Goal: Transaction & Acquisition: Book appointment/travel/reservation

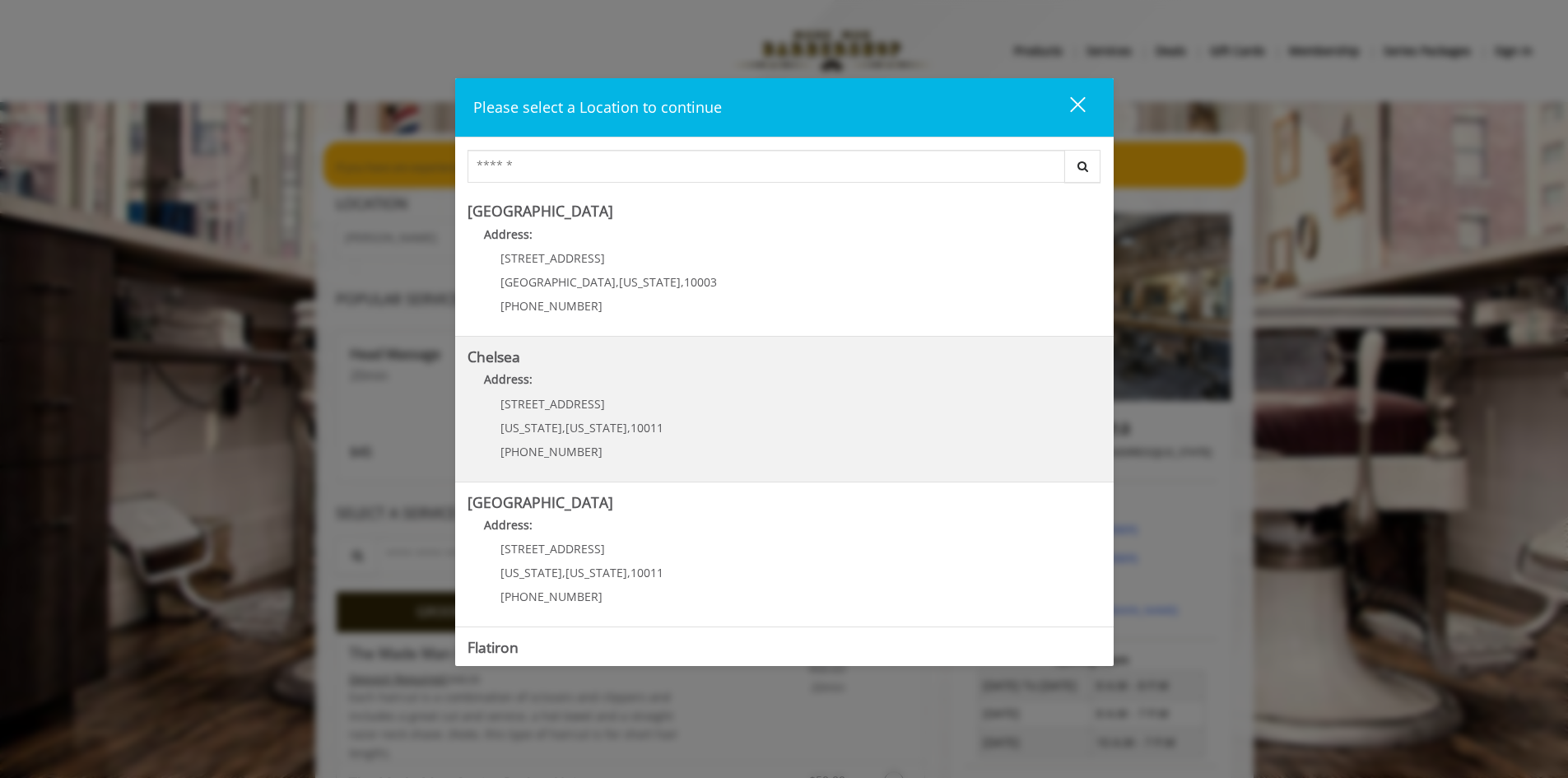
click at [579, 422] on span "[US_STATE]" at bounding box center [596, 428] width 61 height 16
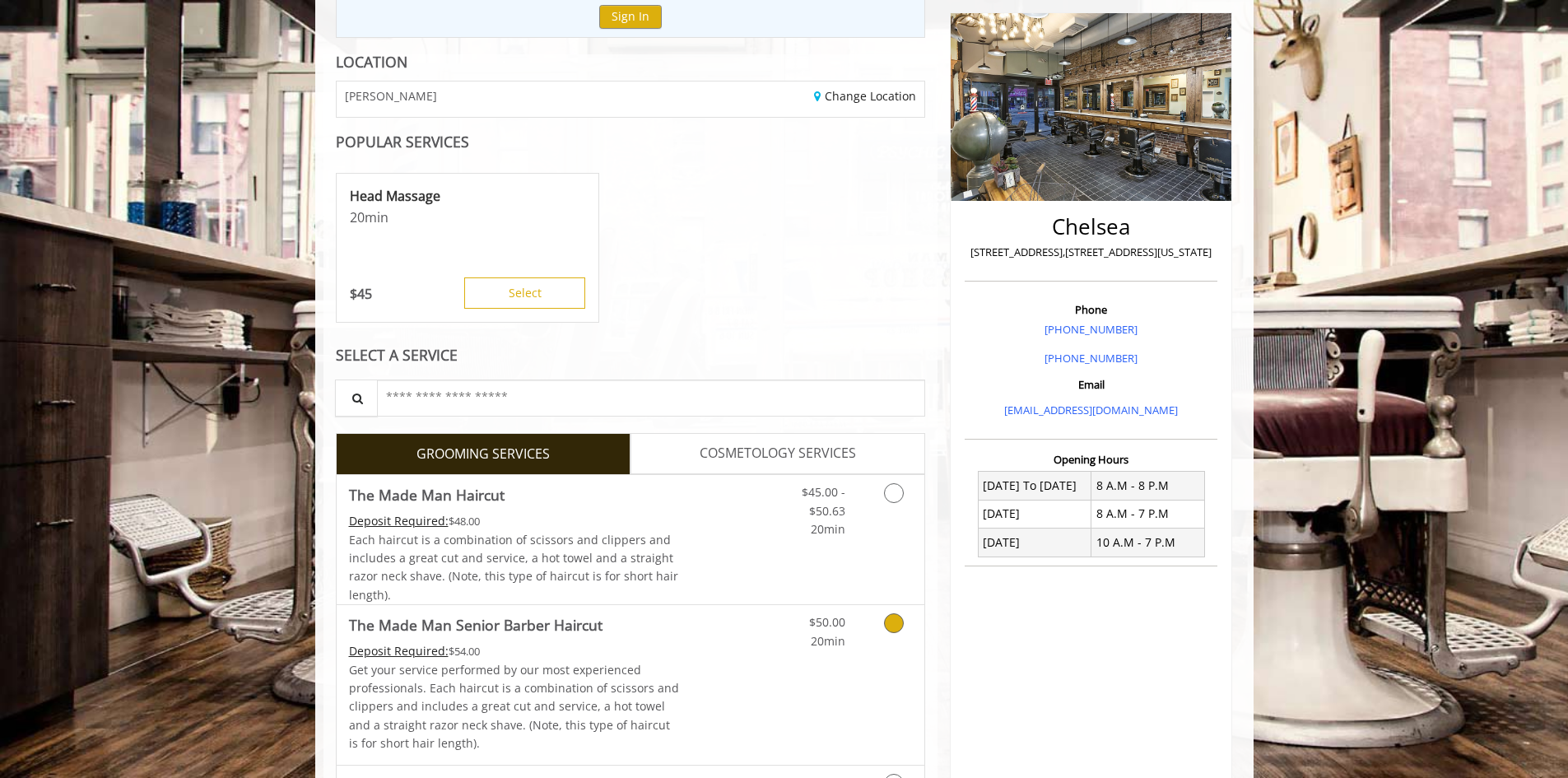
scroll to position [248, 0]
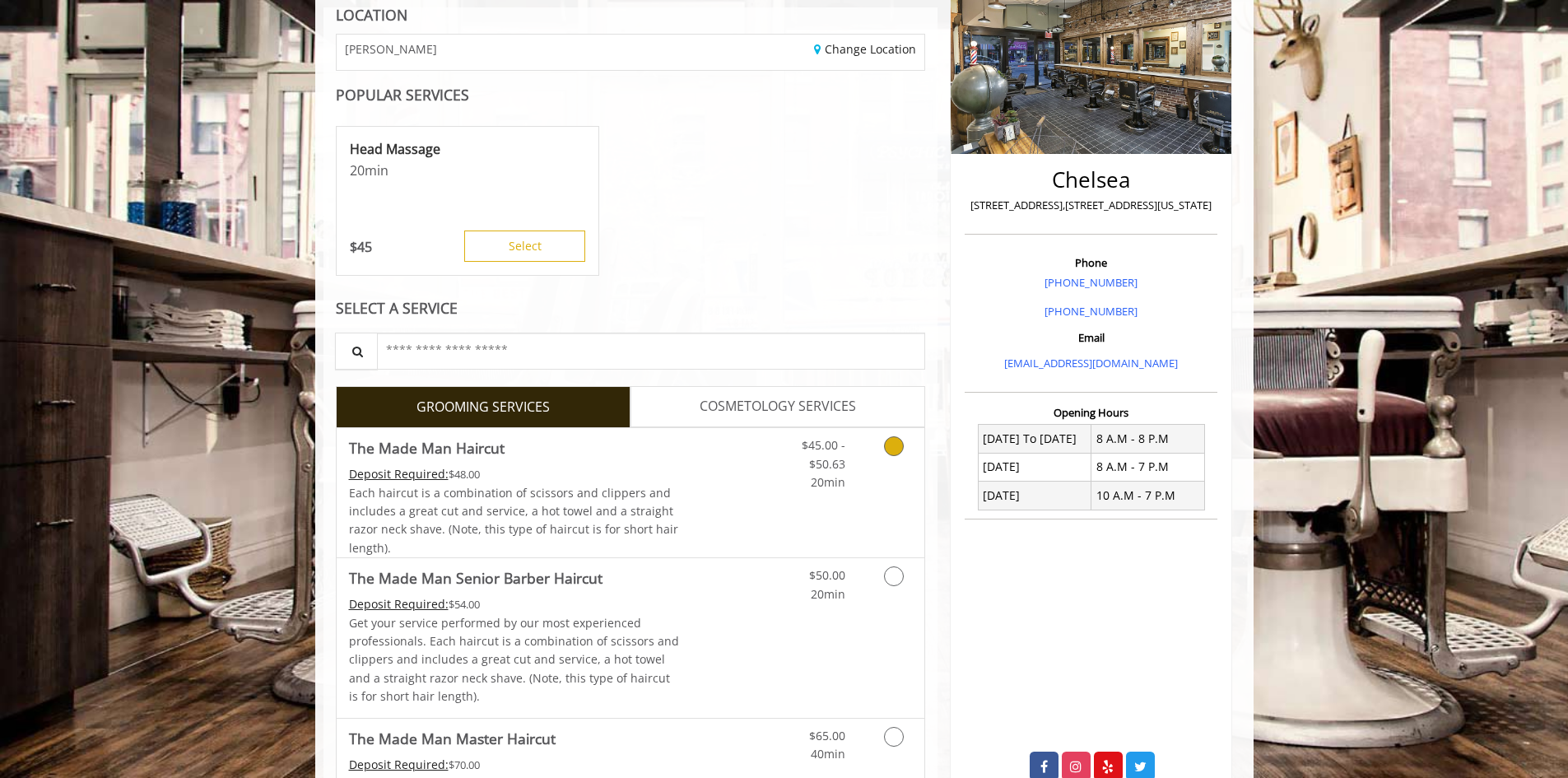
click at [464, 453] on Haircut "The Made Man Haircut" at bounding box center [427, 447] width 156 height 23
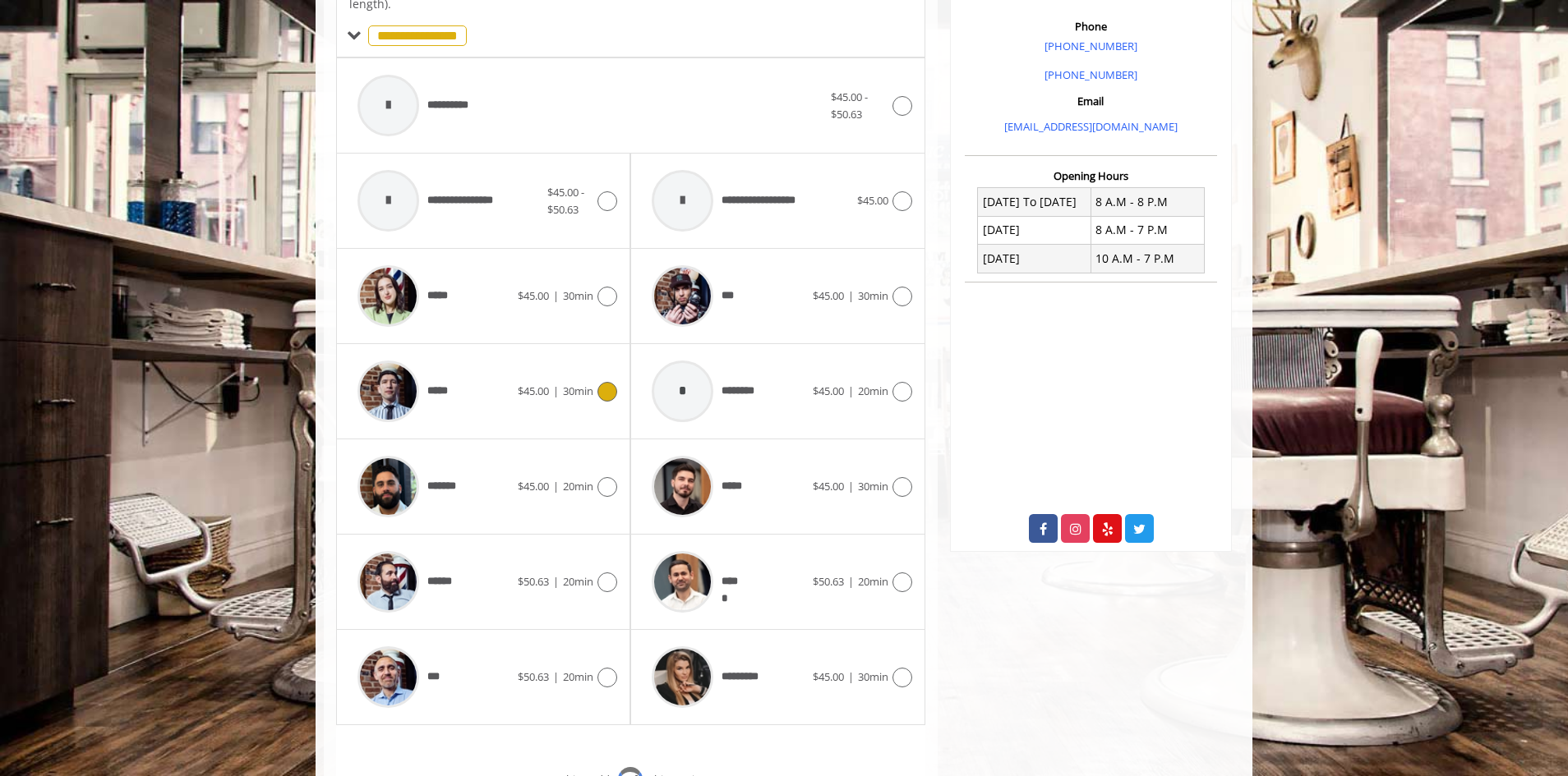
scroll to position [495, 0]
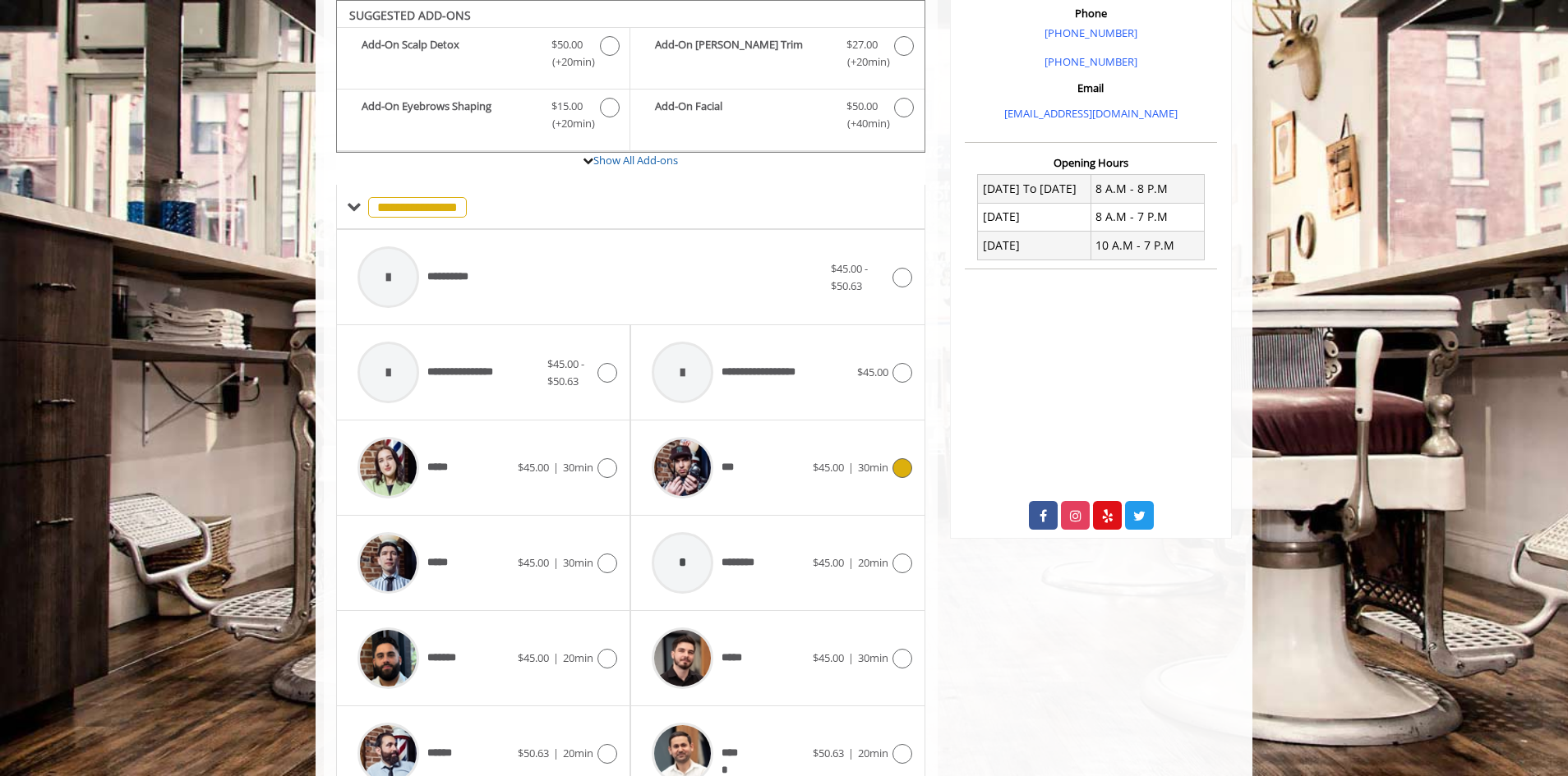
click at [702, 476] on img at bounding box center [682, 467] width 61 height 61
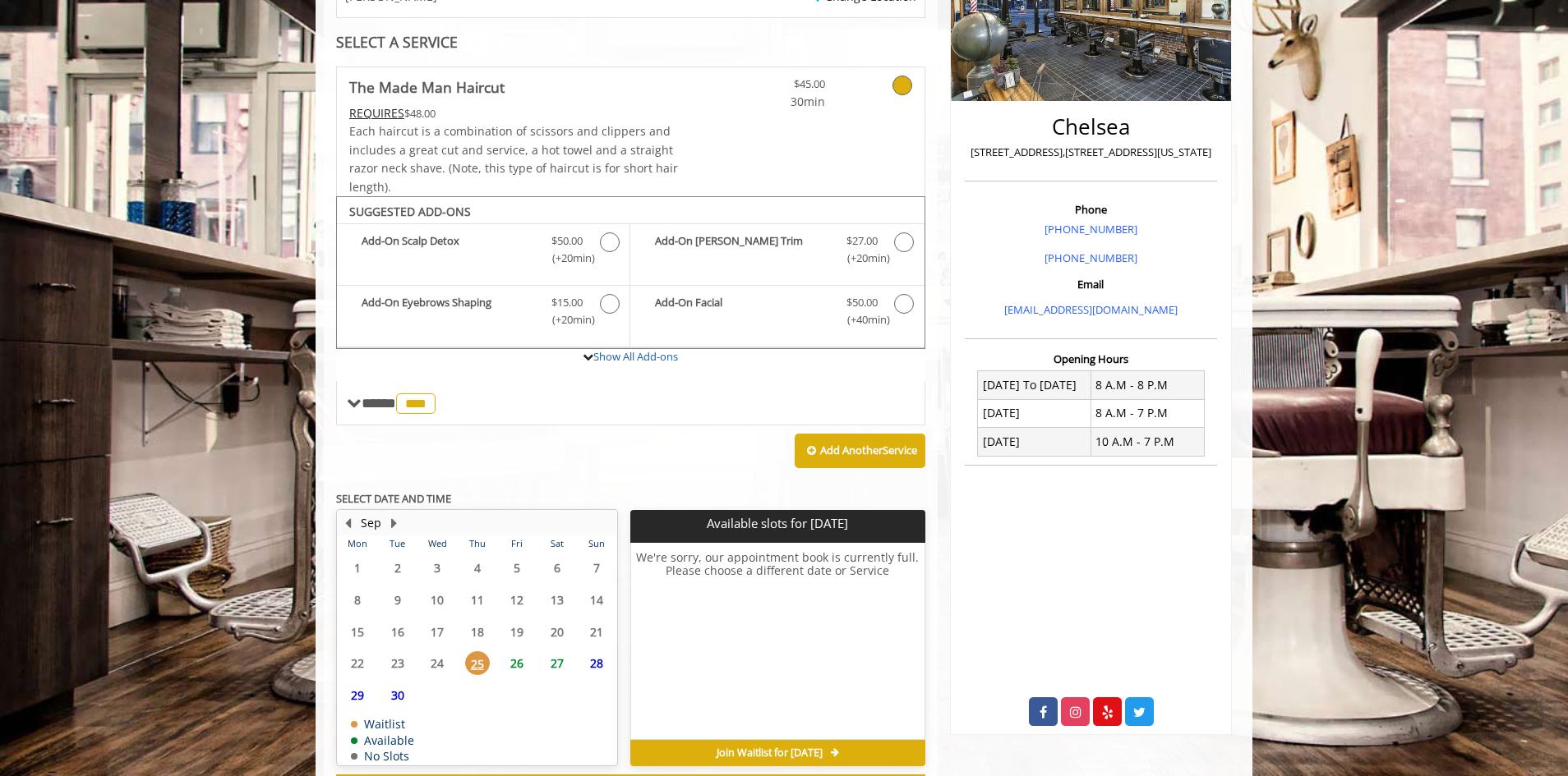
scroll to position [370, 0]
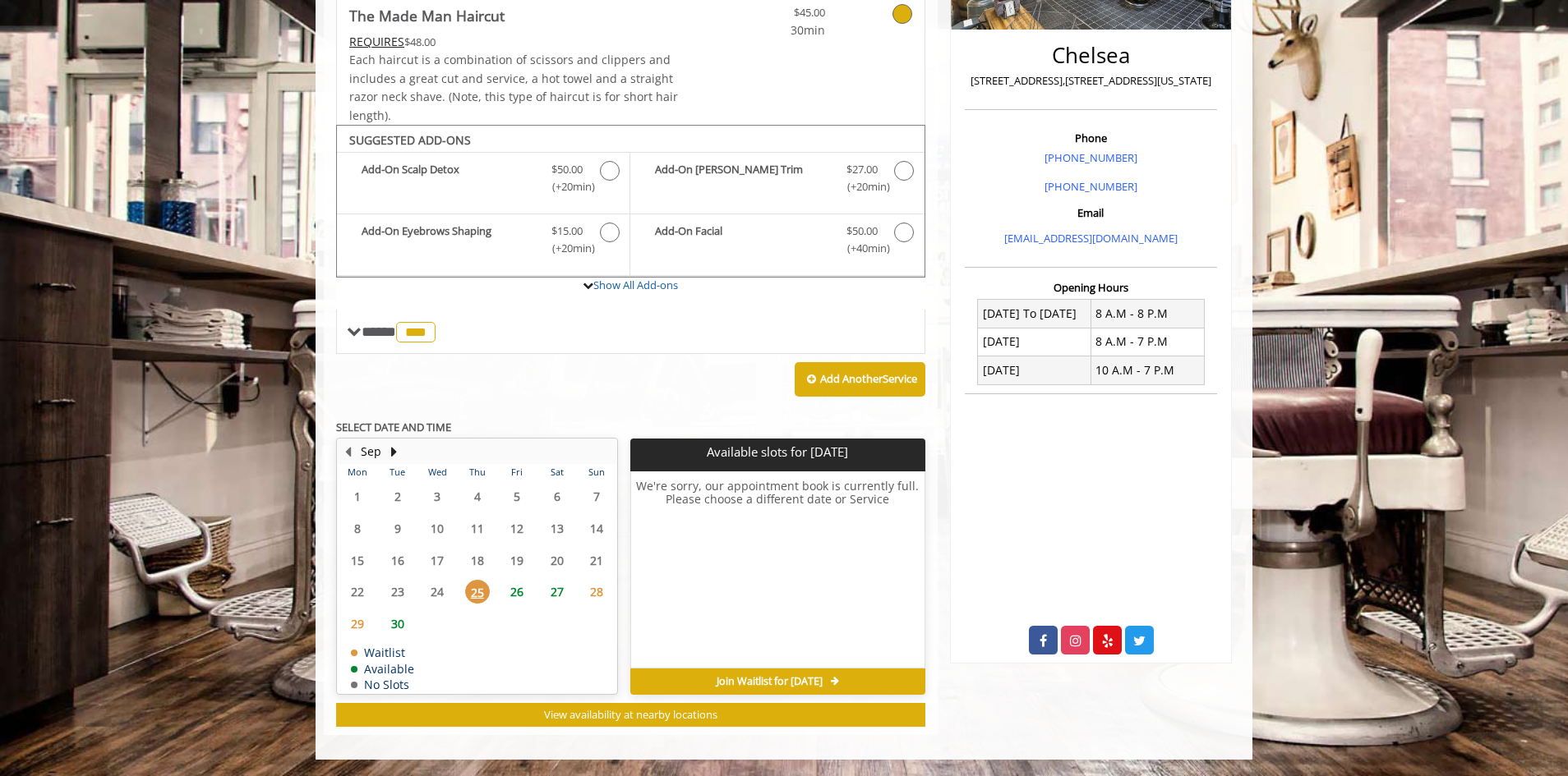
click at [468, 591] on span "25" at bounding box center [477, 592] width 25 height 24
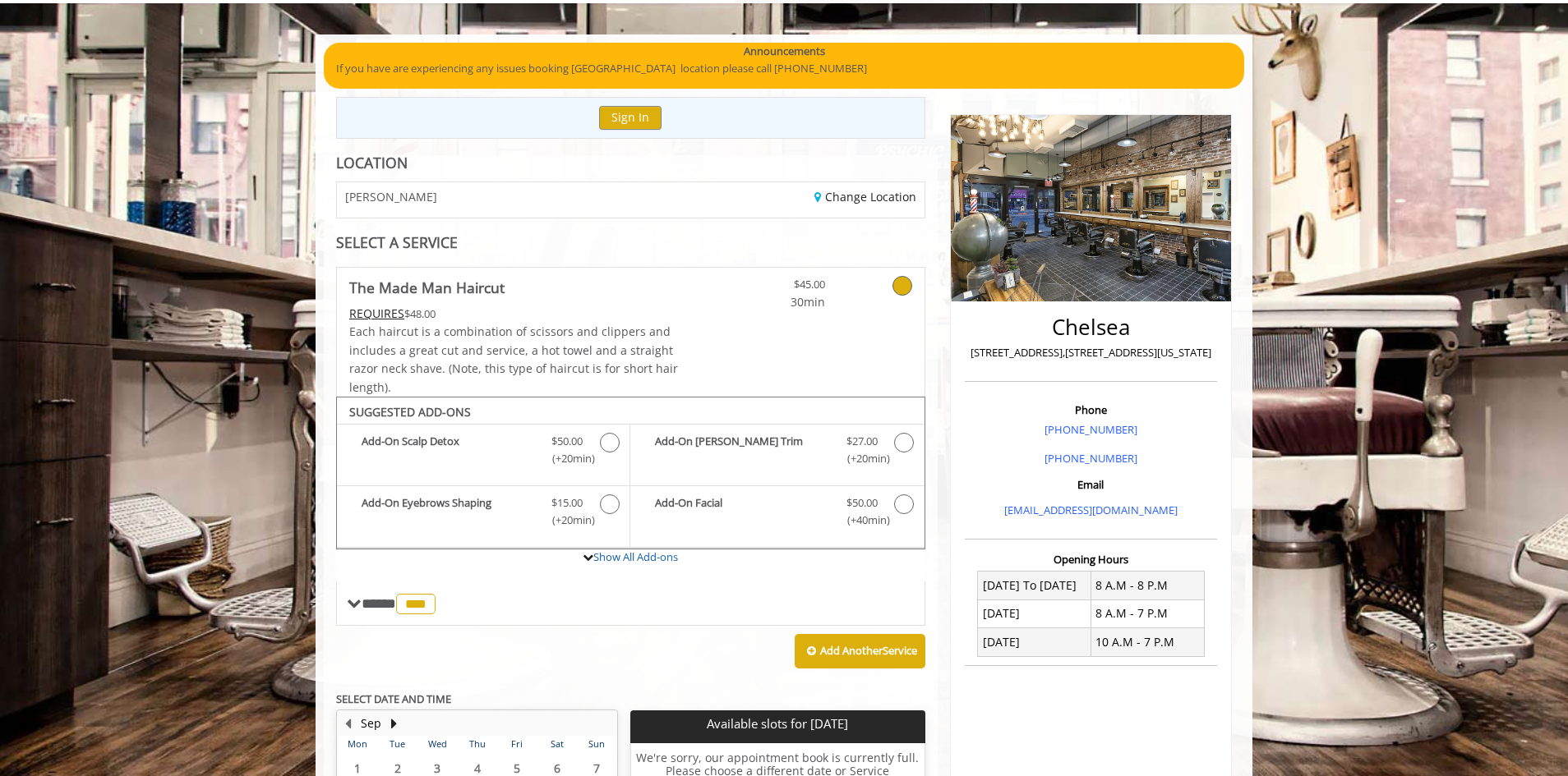
scroll to position [42, 0]
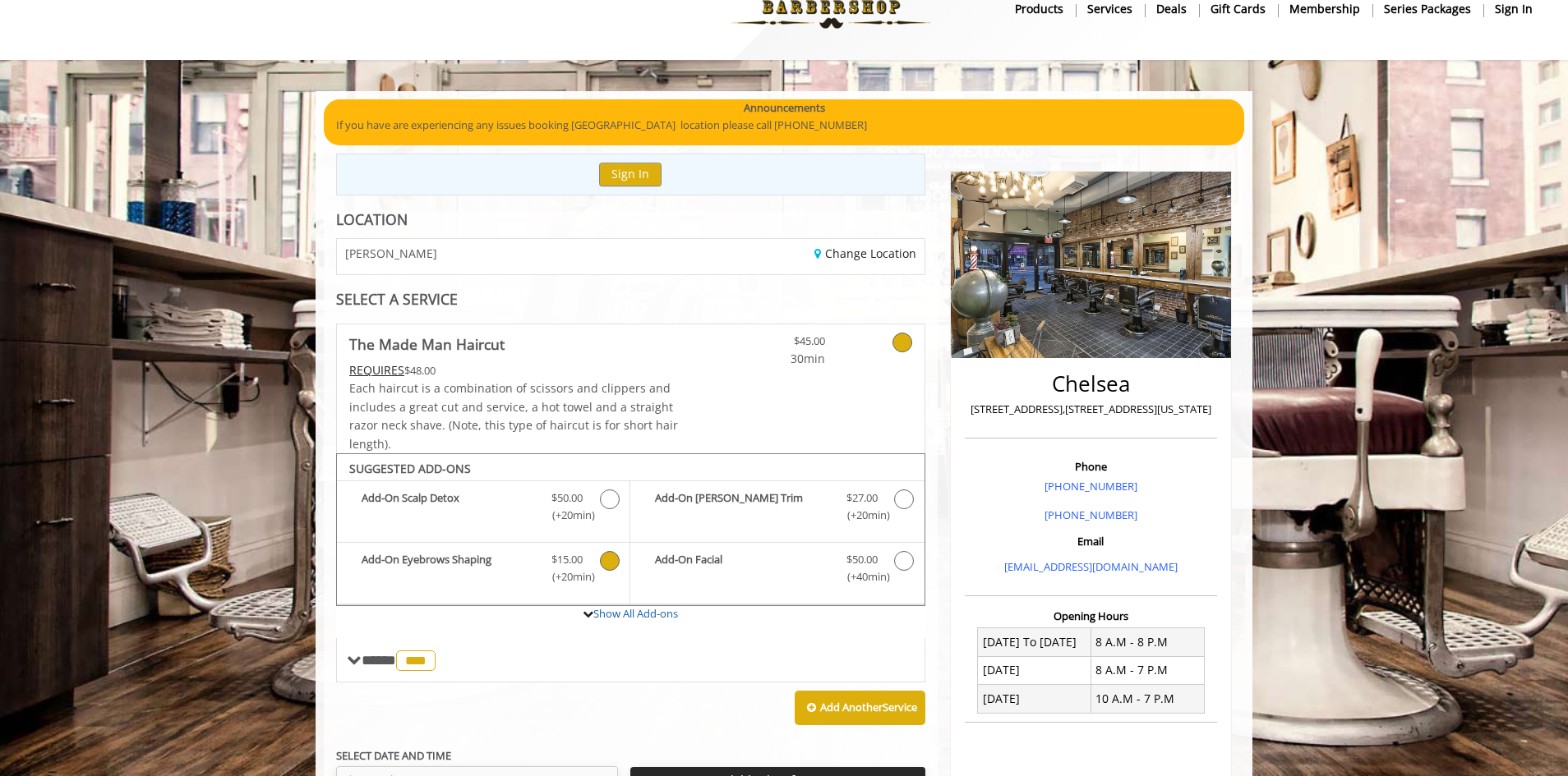
click at [609, 564] on icon "The Made Man Haircut Add-onS" at bounding box center [610, 561] width 20 height 20
click at [909, 501] on icon "The Made Man Haircut Add-onS" at bounding box center [903, 499] width 20 height 20
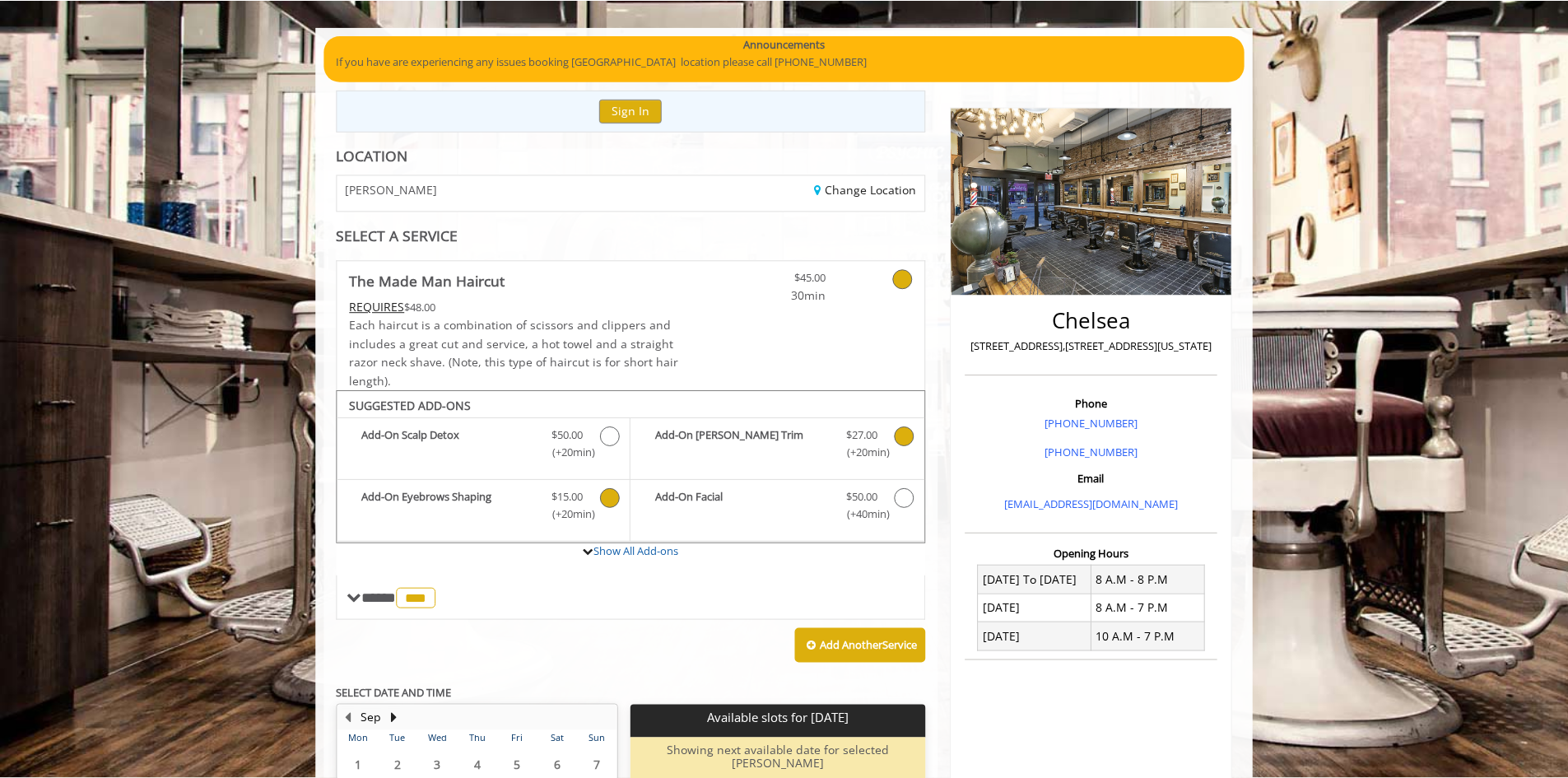
scroll to position [109, 0]
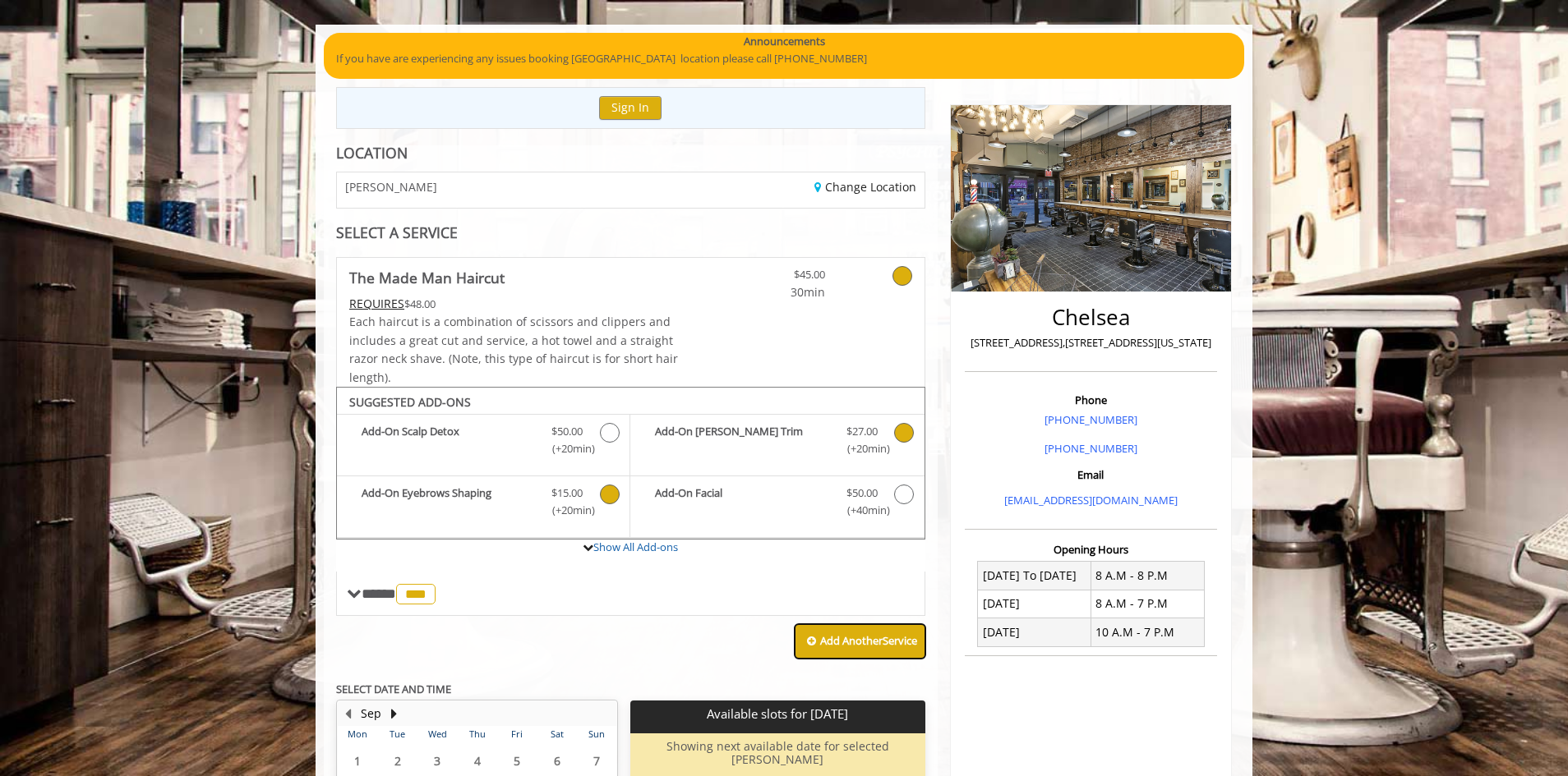
click at [849, 641] on b "Add Another Service" at bounding box center [869, 640] width 97 height 15
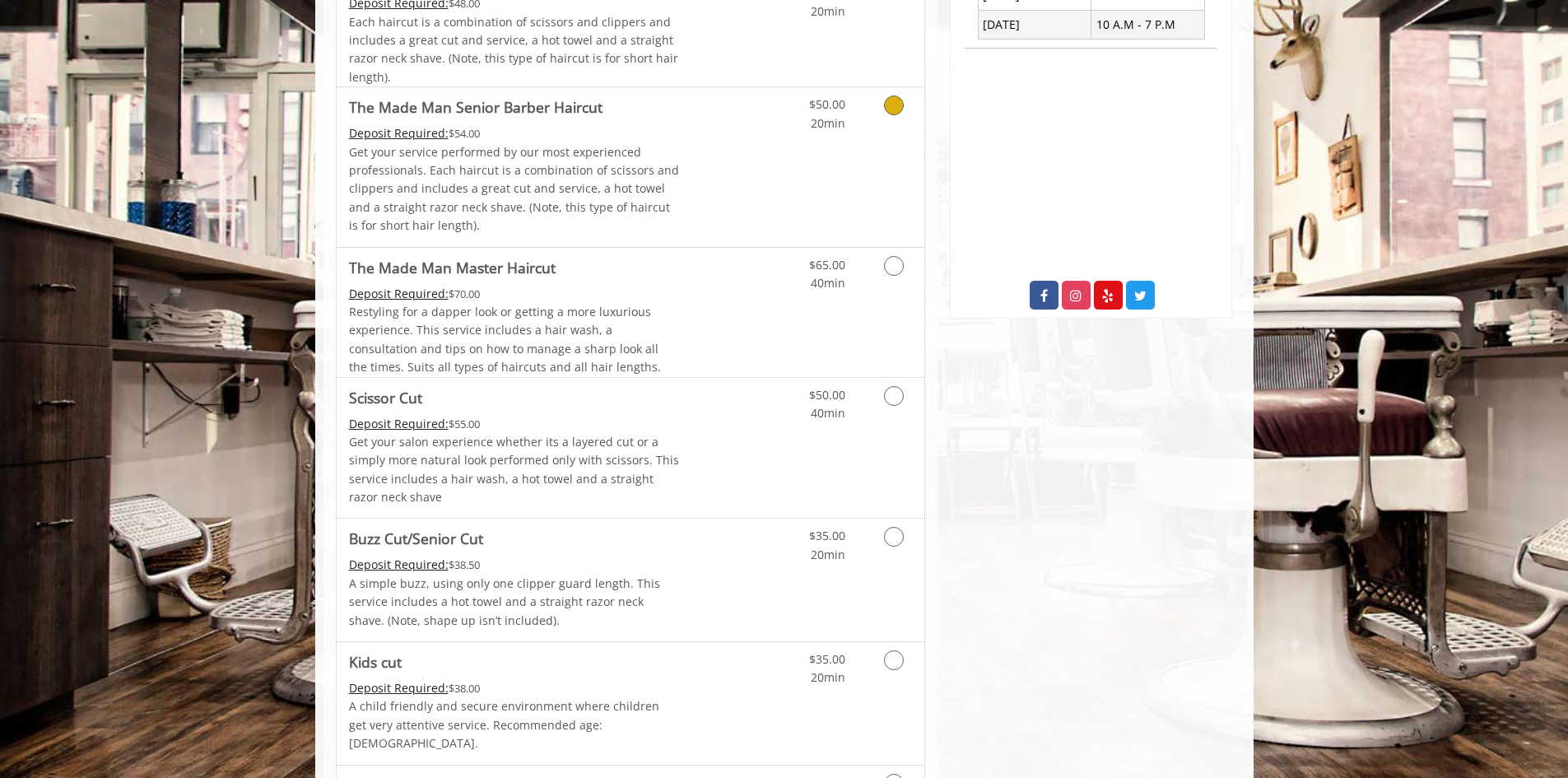
scroll to position [768, 0]
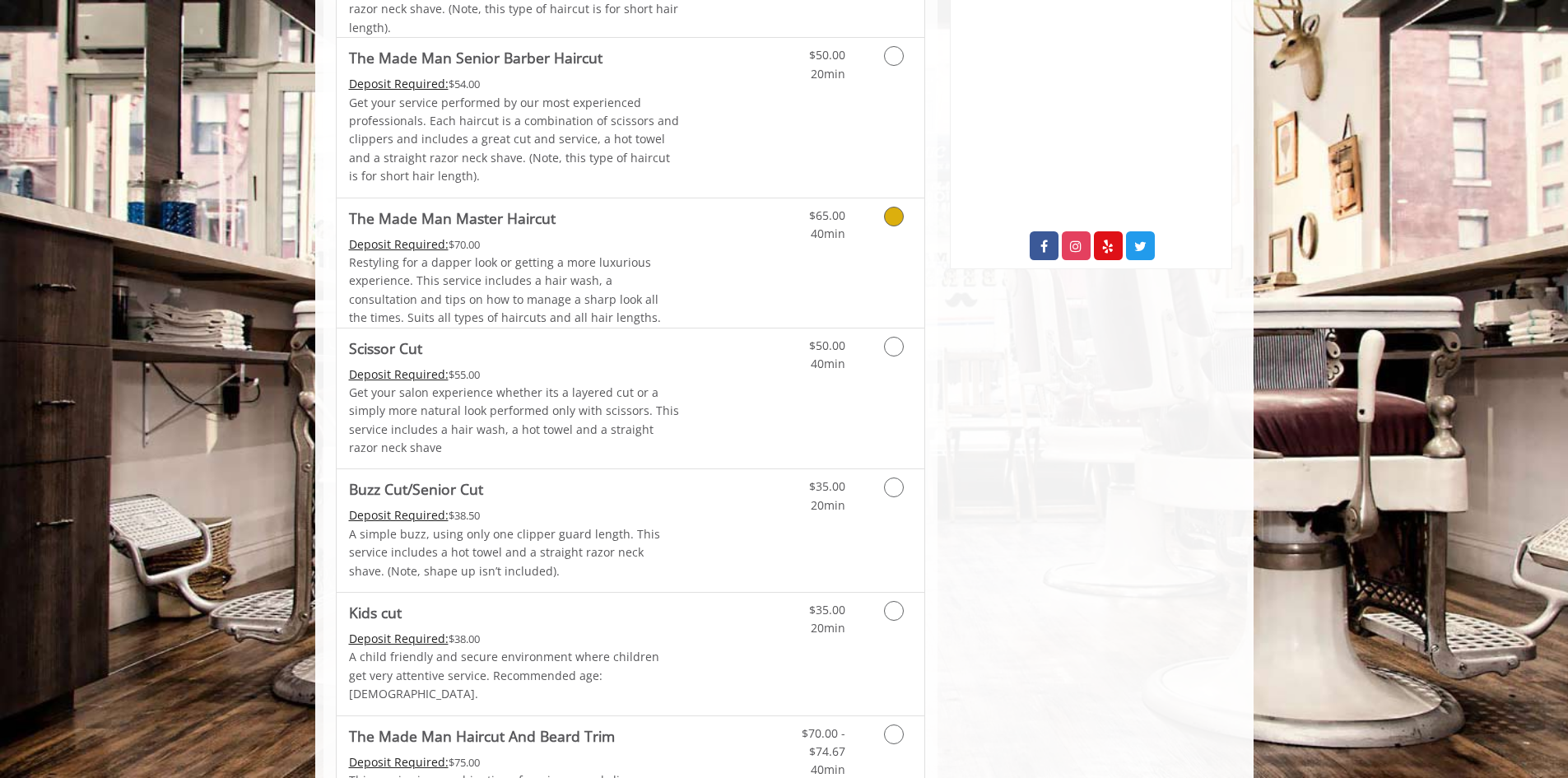
click at [895, 221] on icon "Grooming services" at bounding box center [893, 216] width 20 height 20
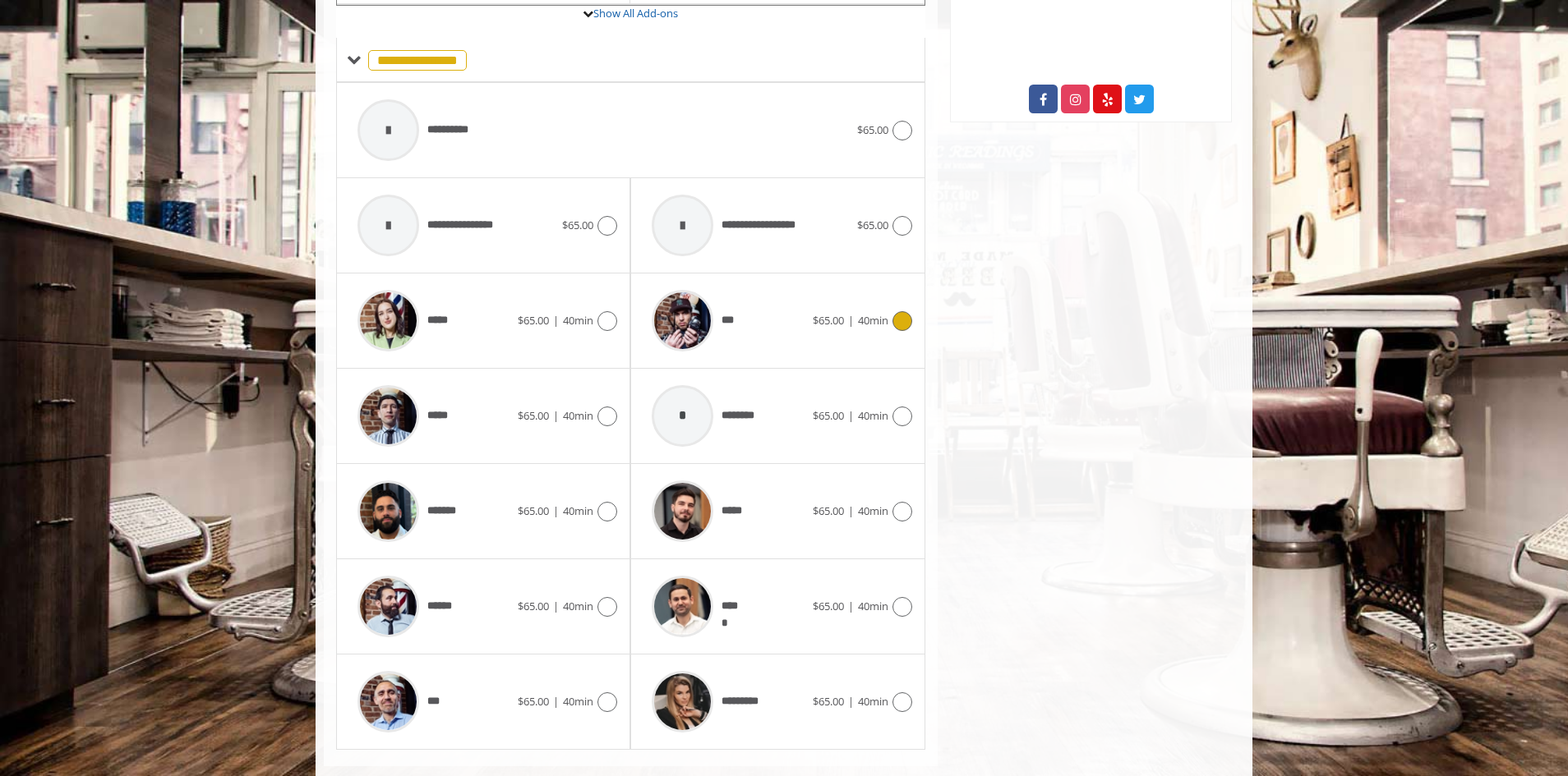
scroll to position [929, 0]
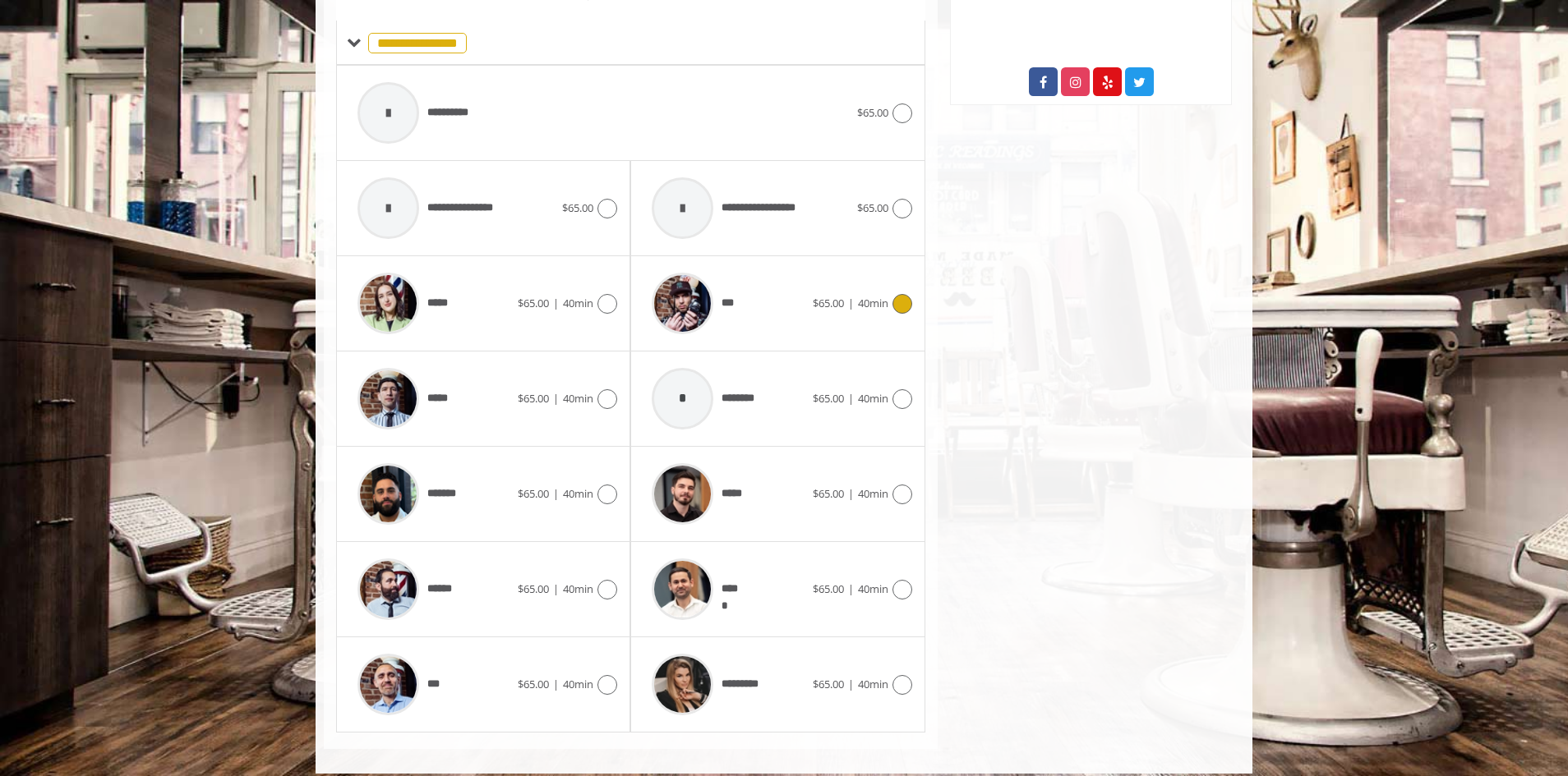
click at [765, 313] on div "***" at bounding box center [727, 303] width 168 height 78
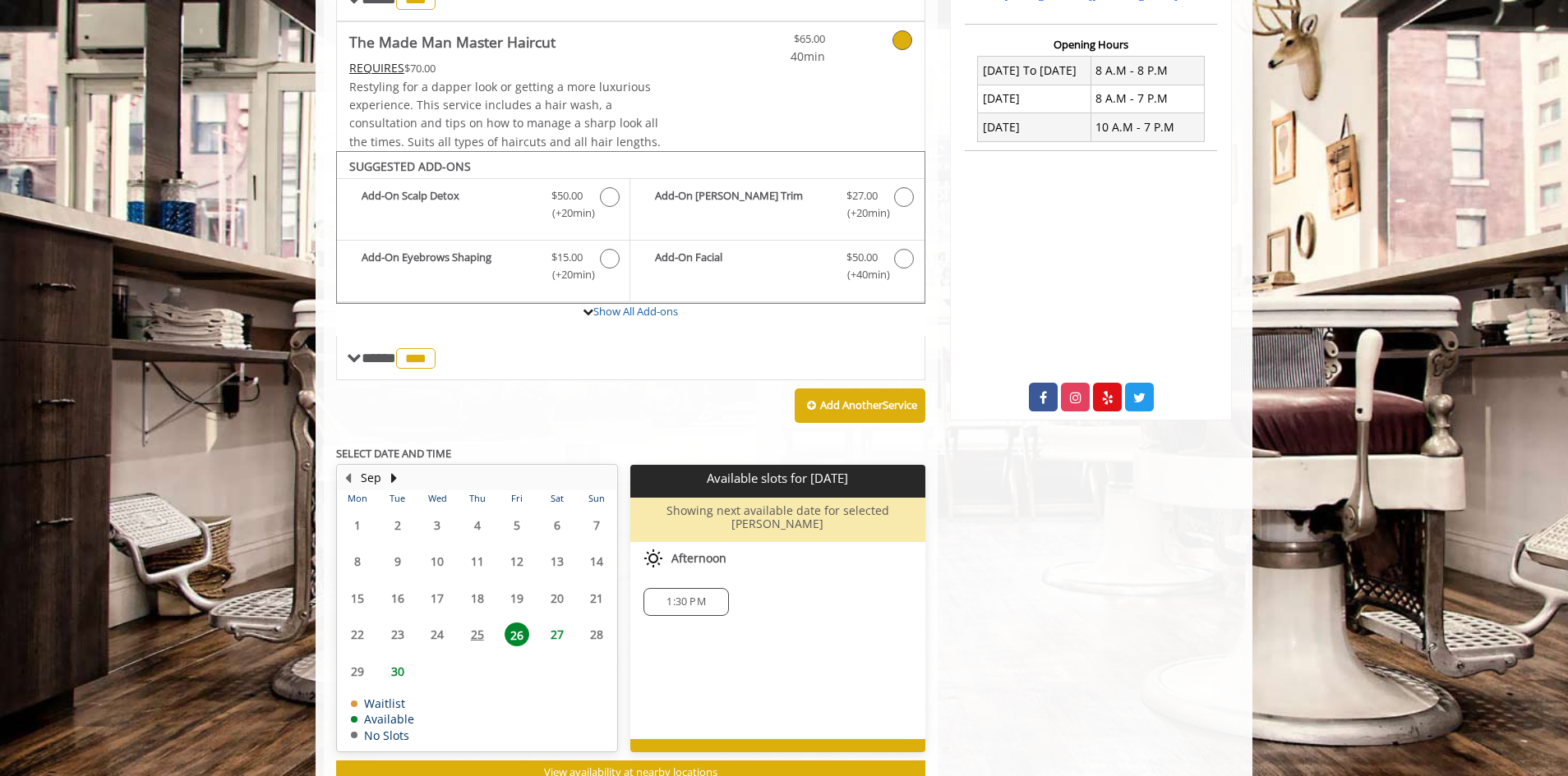
scroll to position [658, 0]
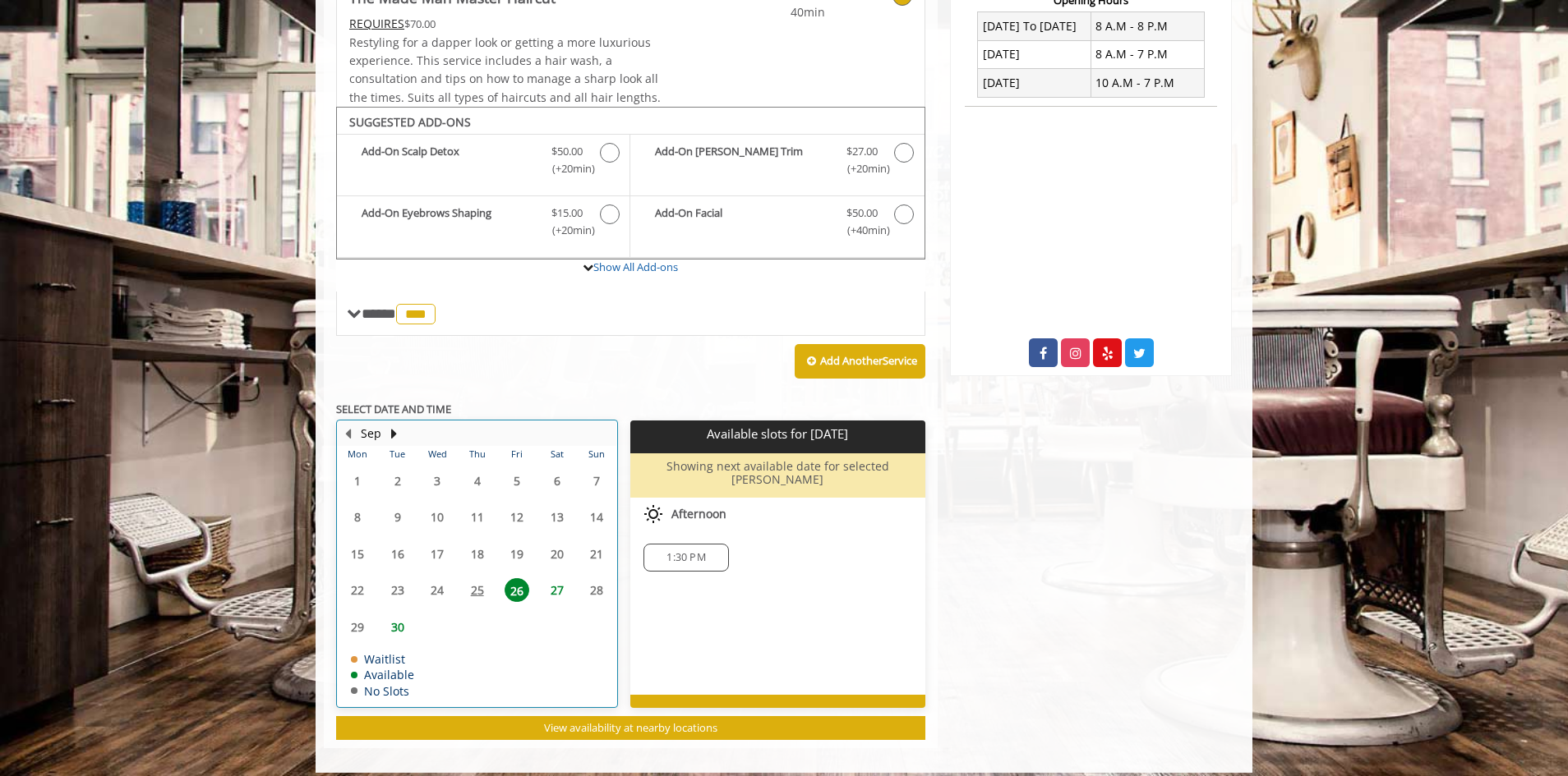
click at [476, 586] on table "Mon Tue Wed Thu Fri Sat Sun 1 2 3 4 5 6 7 8 9 10 11 12 13 14 15 16 17 18 19 20 …" at bounding box center [477, 577] width 279 height 261
